Goal: Find specific page/section: Find specific page/section

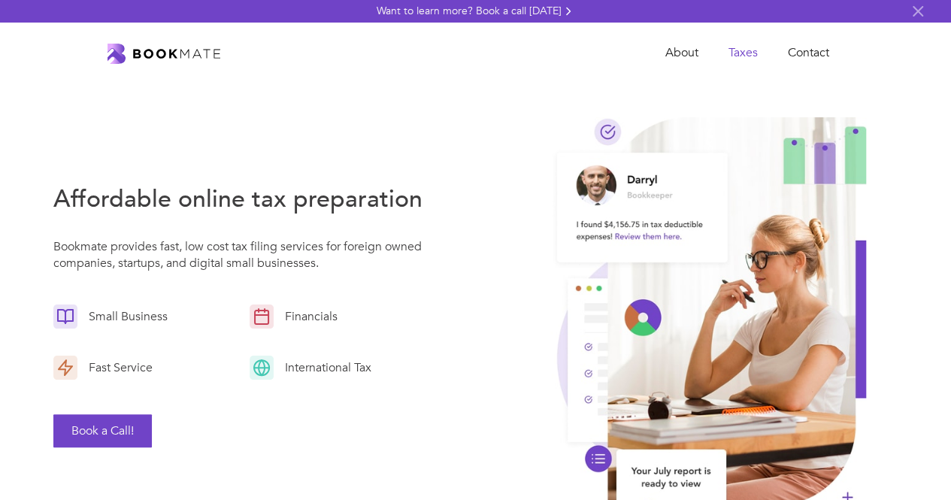
click at [740, 53] on link "Taxes" at bounding box center [742, 53] width 59 height 31
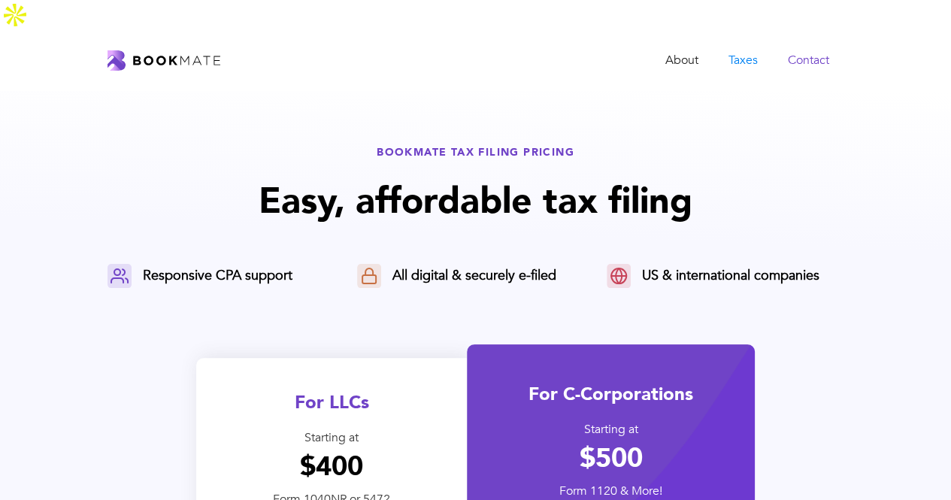
click at [800, 45] on link "Contact" at bounding box center [807, 60] width 71 height 31
